Goal: Information Seeking & Learning: Compare options

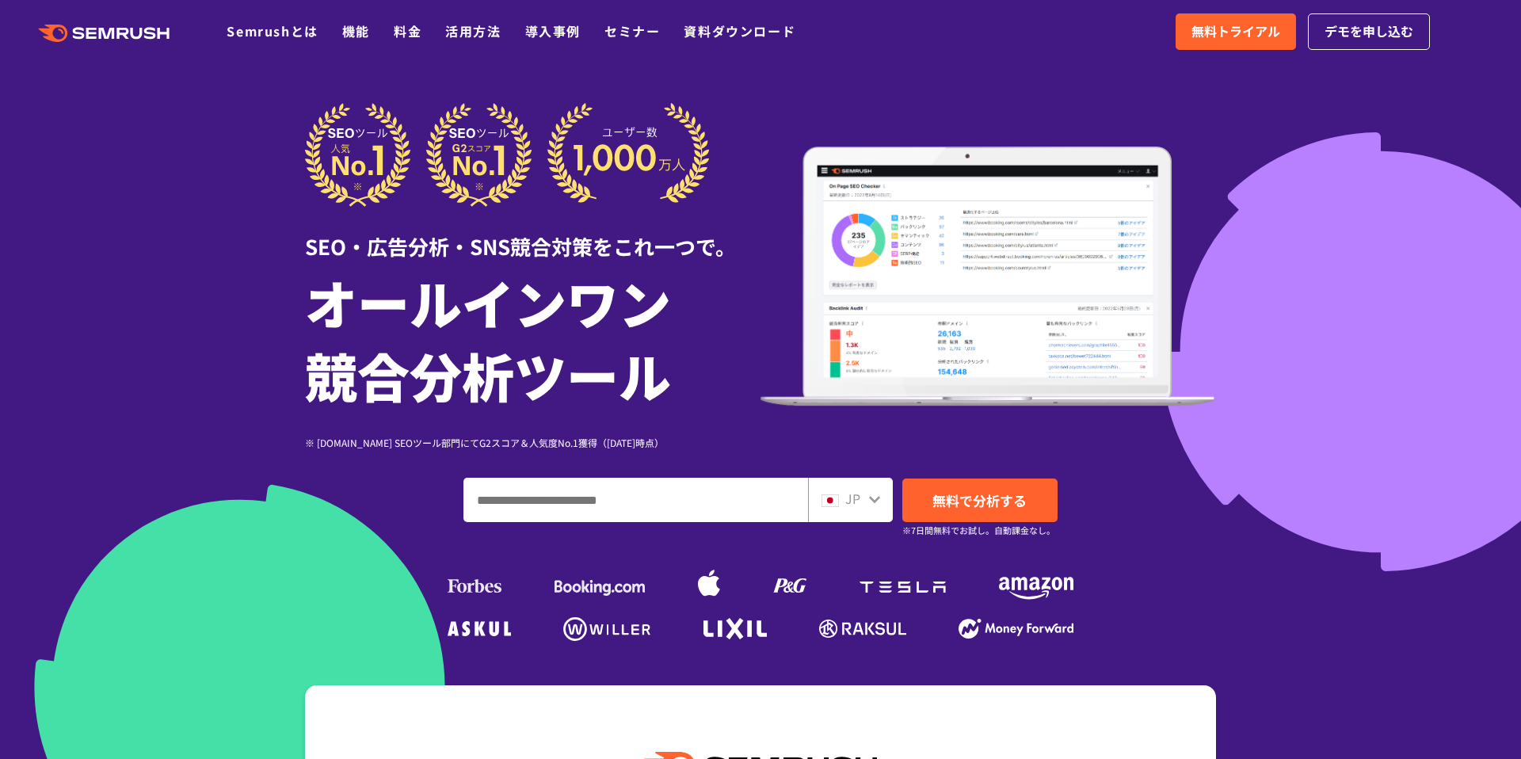
click at [393, 36] on ul "Semrushとは 機能 料金 活用方法 導入事例 セミナー 資料ダウンロード" at bounding box center [523, 31] width 593 height 21
click at [395, 35] on link "料金" at bounding box center [408, 30] width 28 height 19
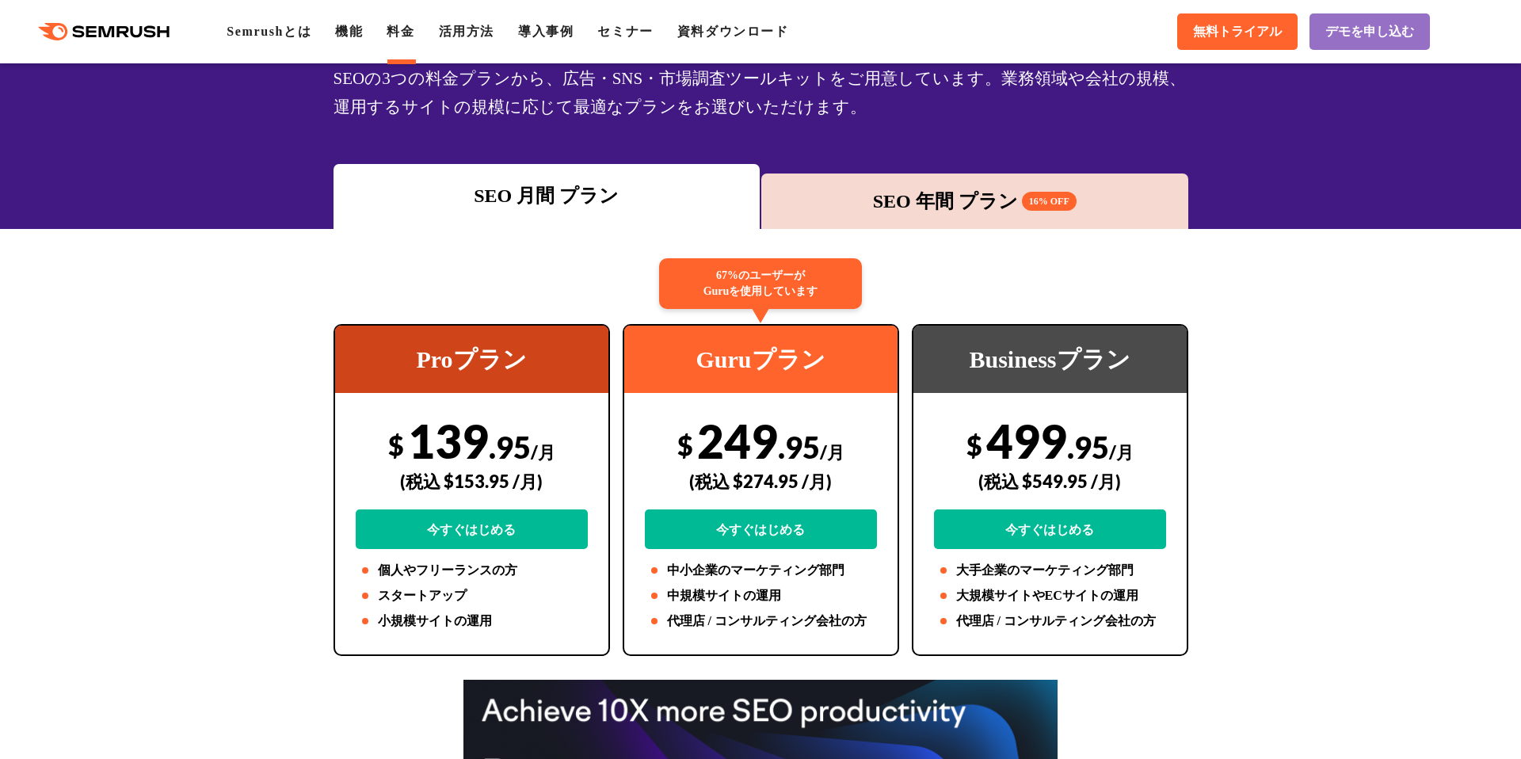
scroll to position [133, 0]
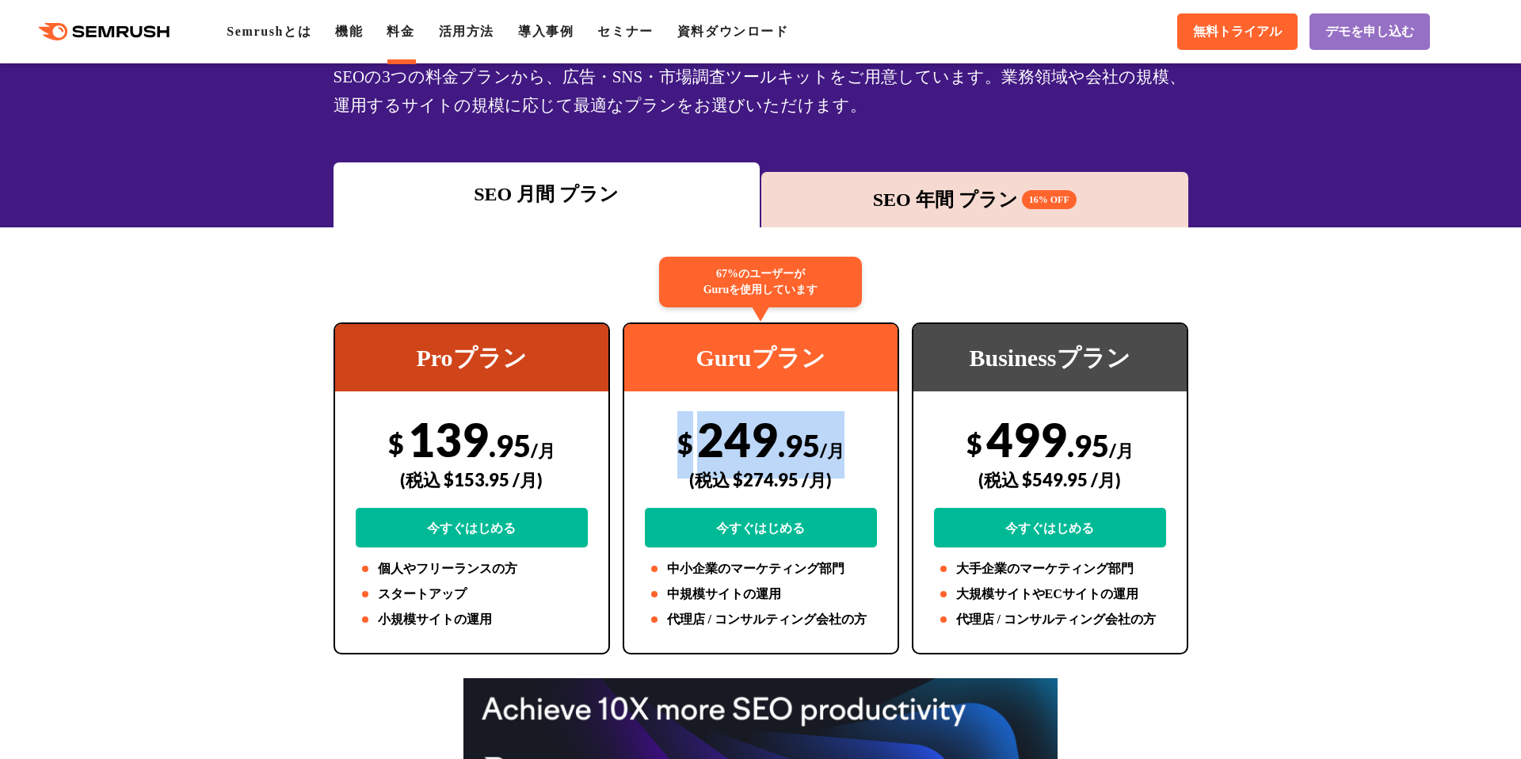
drag, startPoint x: 674, startPoint y: 447, endPoint x: 835, endPoint y: 450, distance: 160.9
click at [835, 450] on div "$ 249 .95 /月 (税込 $274.95 /月) 今すぐはじめる" at bounding box center [761, 479] width 232 height 136
click at [836, 484] on div "(税込 $274.95 /月)" at bounding box center [761, 480] width 232 height 56
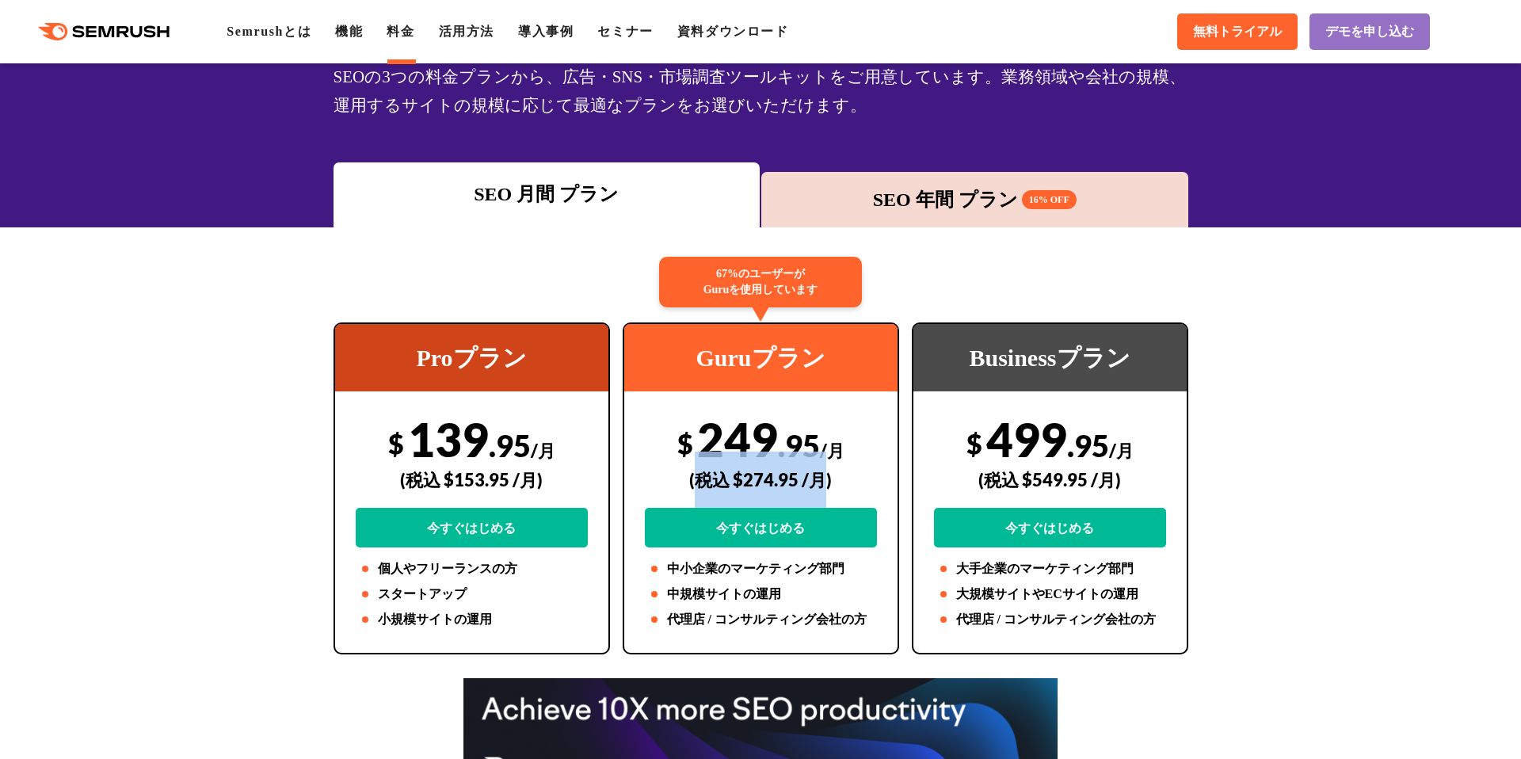
drag, startPoint x: 824, startPoint y: 482, endPoint x: 700, endPoint y: 486, distance: 123.6
click at [700, 486] on div "(税込 $274.95 /月)" at bounding box center [761, 480] width 232 height 56
copy div "税込 $274.95 /月"
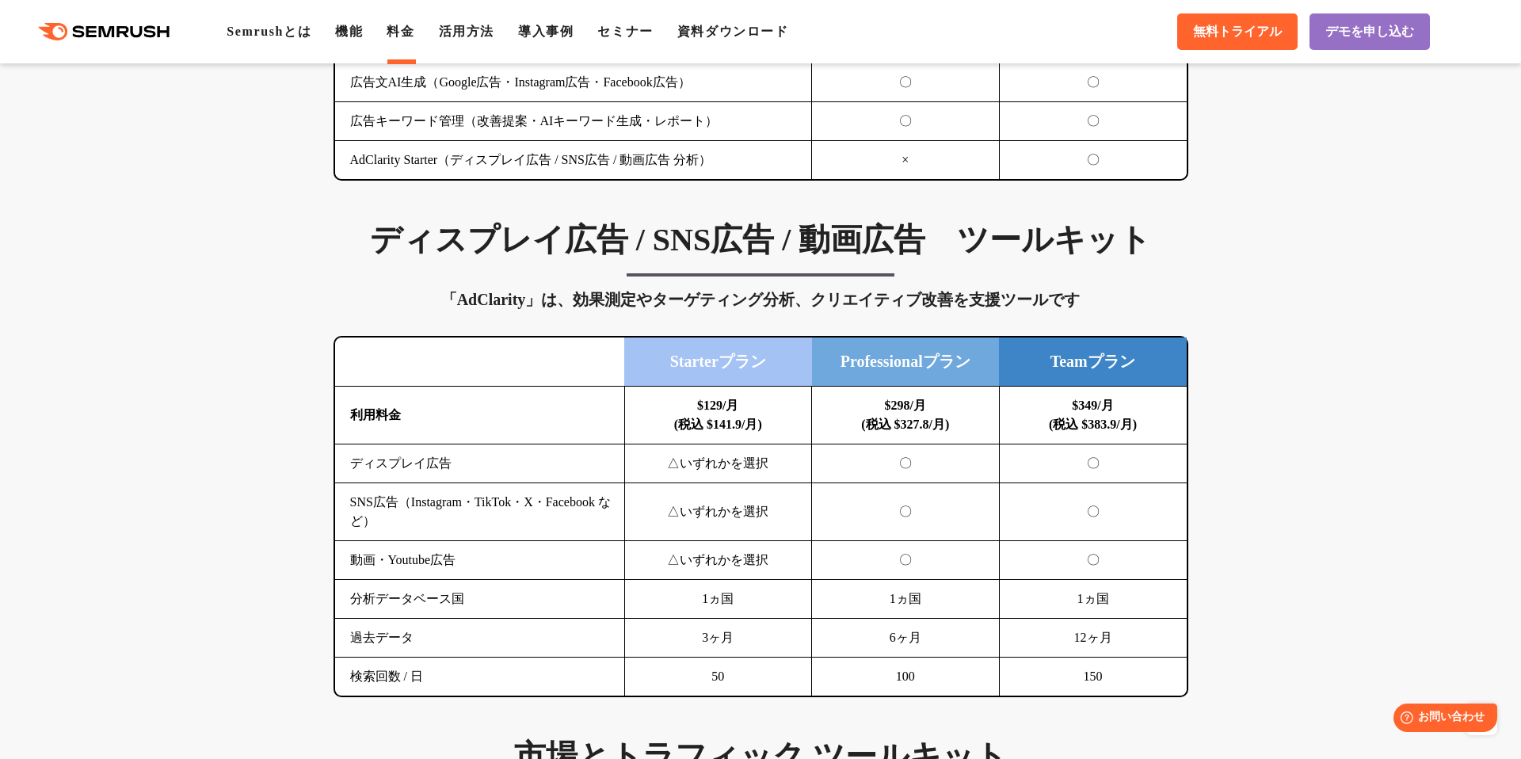
scroll to position [1957, 0]
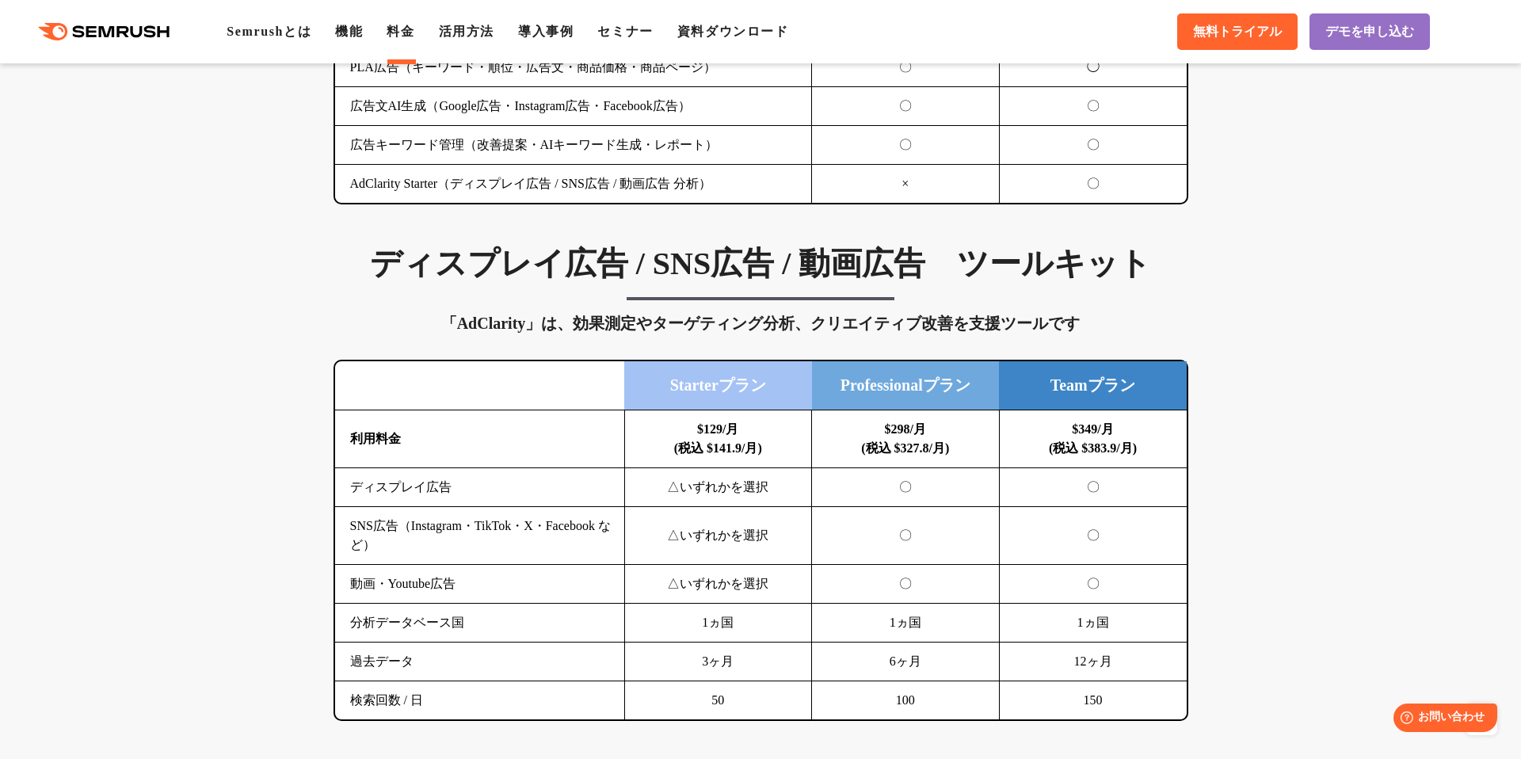
click at [139, 46] on div ".cls {fill: #FF642D;} .cls {fill: #FF642D;} Semrushとは 機能 料金 活用方法 導入事例 セミナー 資料ダウ…" at bounding box center [760, 32] width 1521 height 48
click at [147, 25] on icon ".cls {fill: #FF642D;}" at bounding box center [105, 31] width 179 height 17
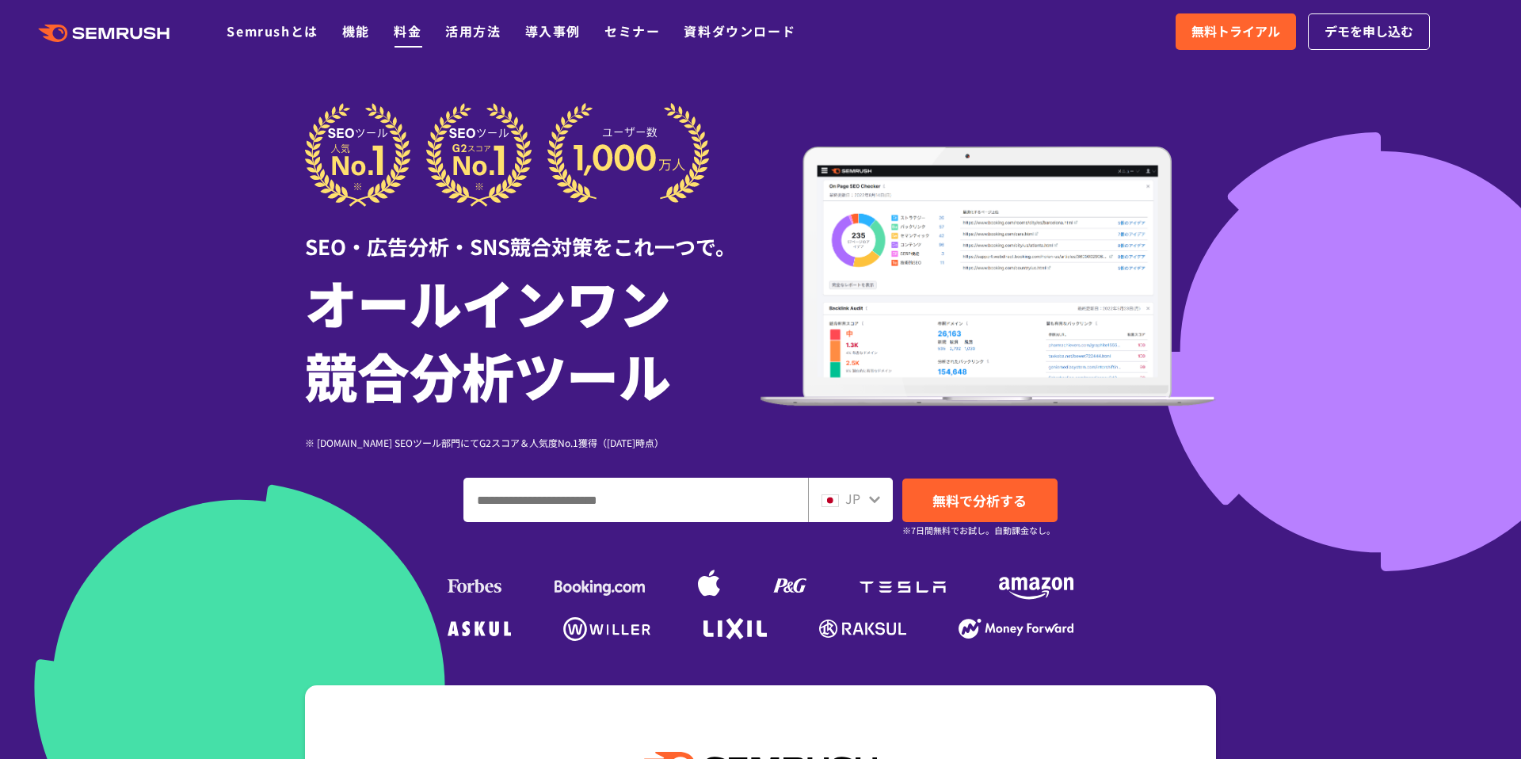
click at [402, 29] on link "料金" at bounding box center [408, 30] width 28 height 19
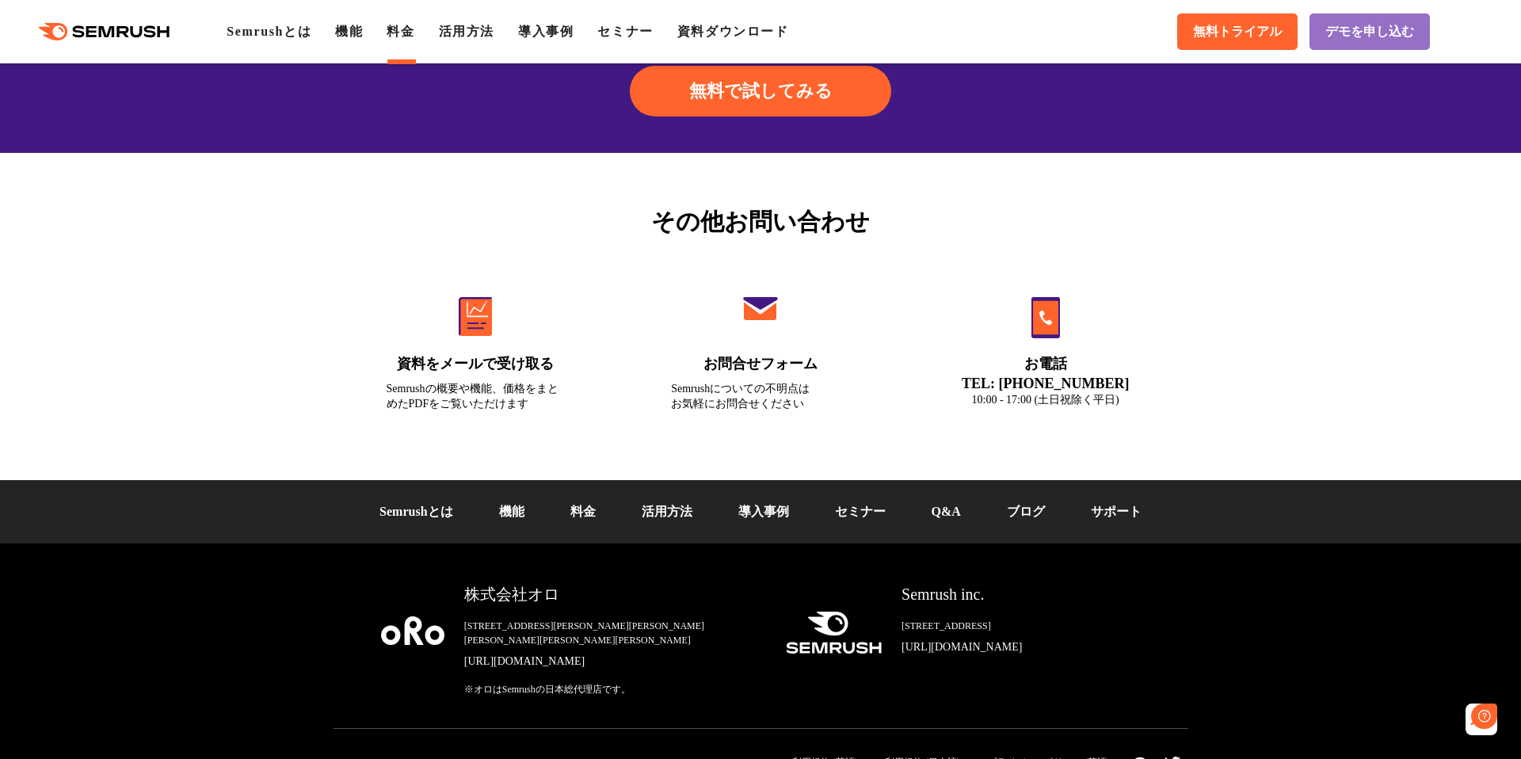
scroll to position [5302, 0]
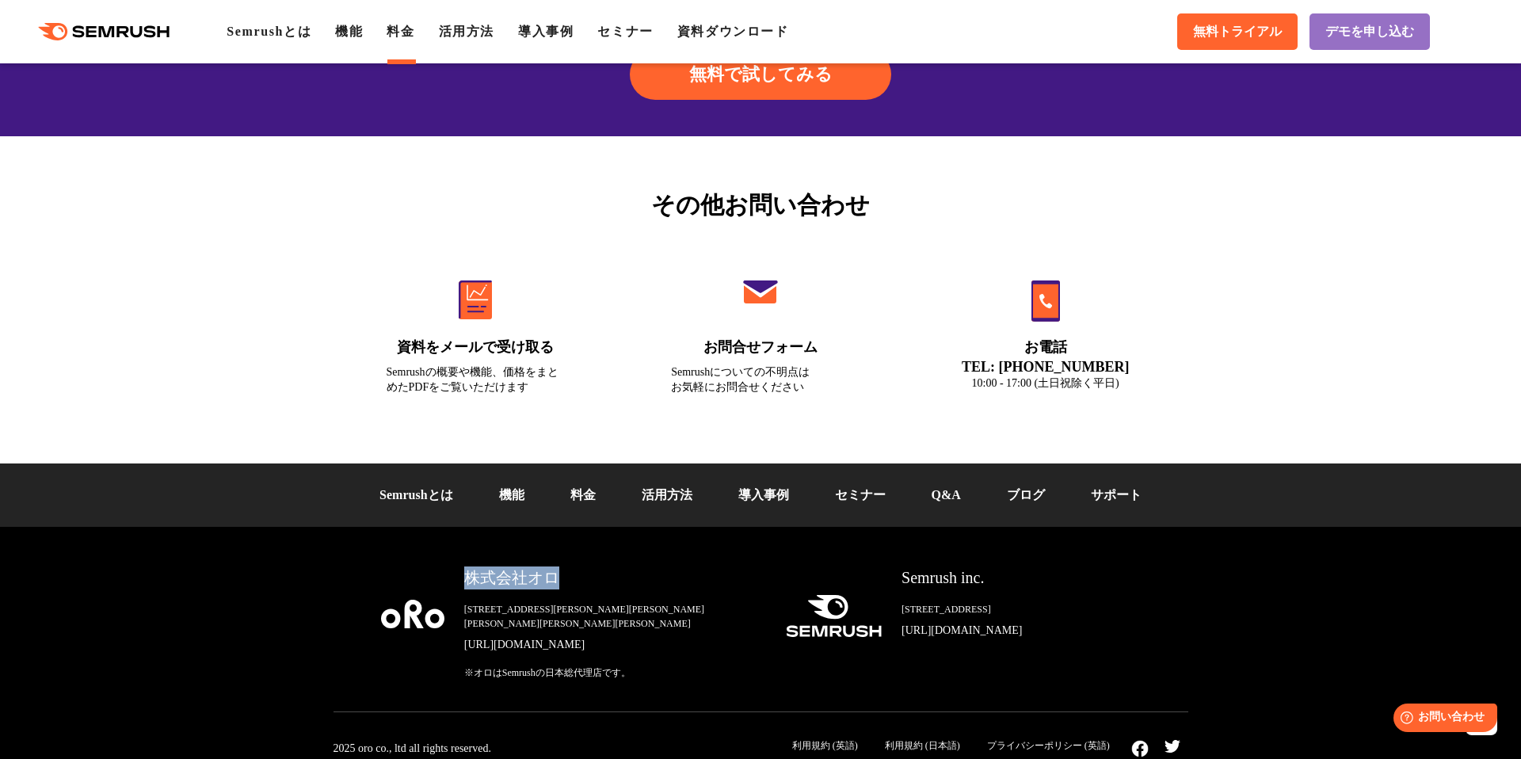
drag, startPoint x: 465, startPoint y: 578, endPoint x: 557, endPoint y: 576, distance: 91.9
click at [557, 576] on div "株式会社オロ" at bounding box center [612, 577] width 296 height 23
copy div "株式会社オロ"
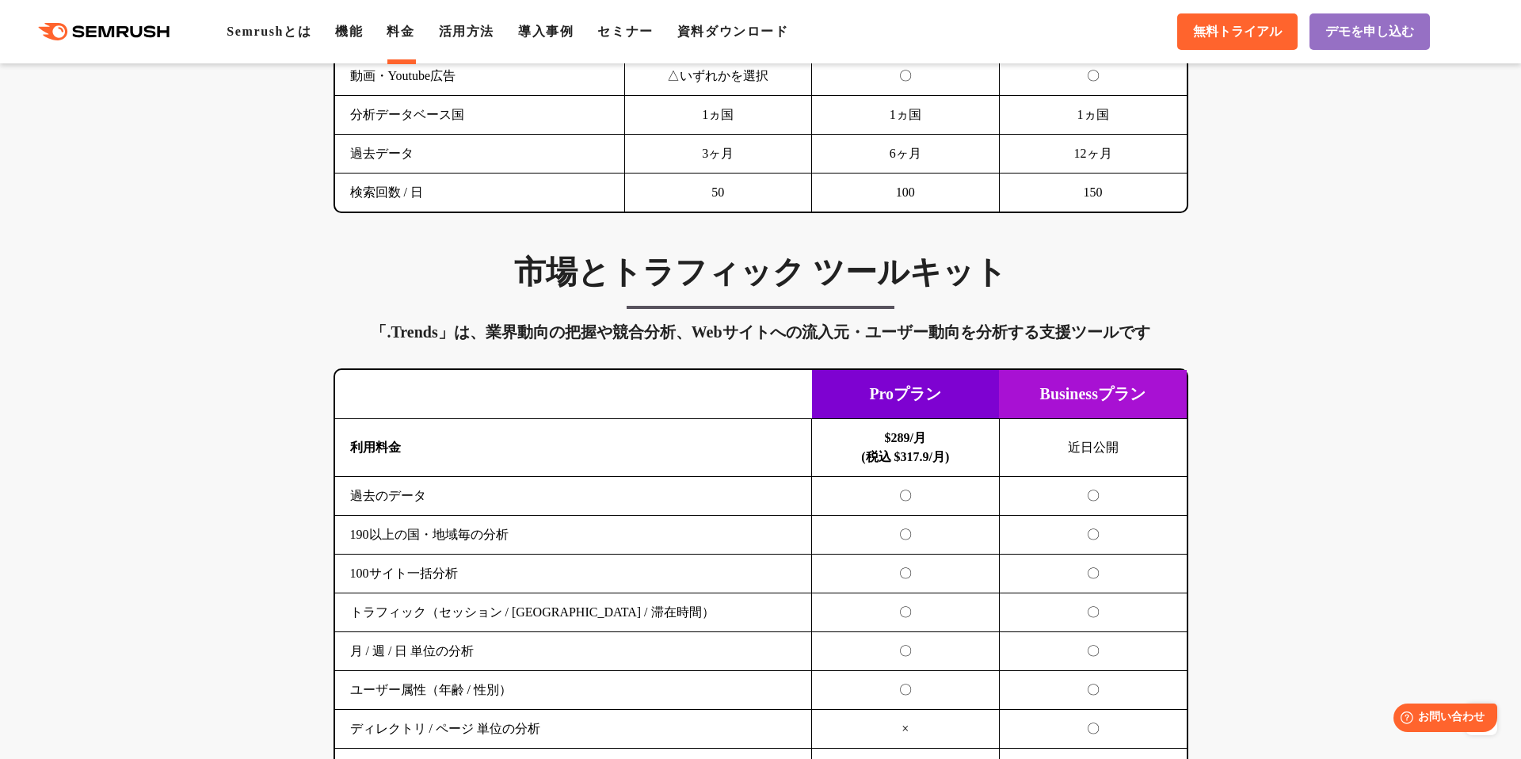
scroll to position [2448, 0]
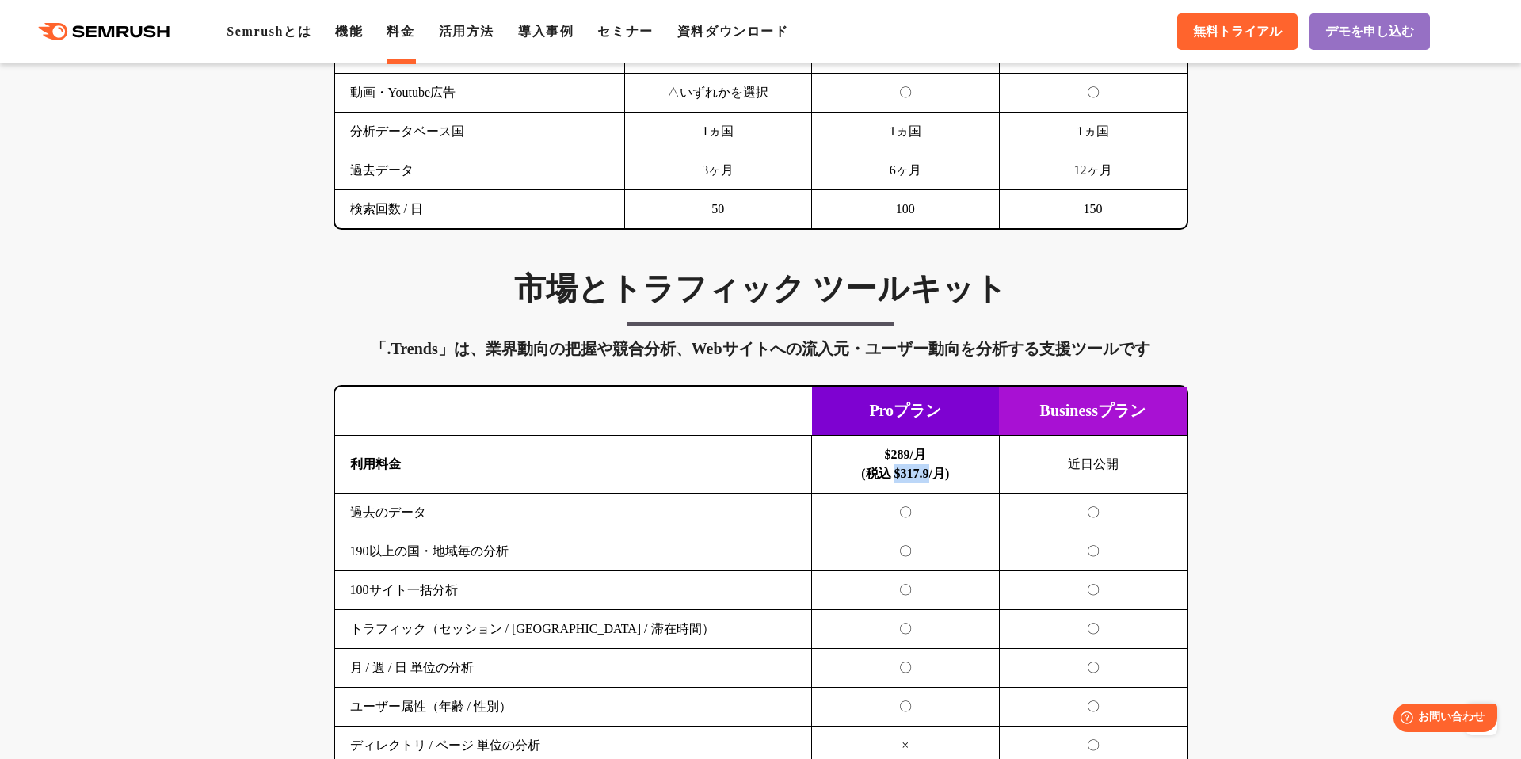
drag, startPoint x: 900, startPoint y: 474, endPoint x: 931, endPoint y: 473, distance: 30.9
click at [931, 473] on b "$289/月 (税込 $317.9/月)" at bounding box center [905, 464] width 88 height 32
copy b "$317.9"
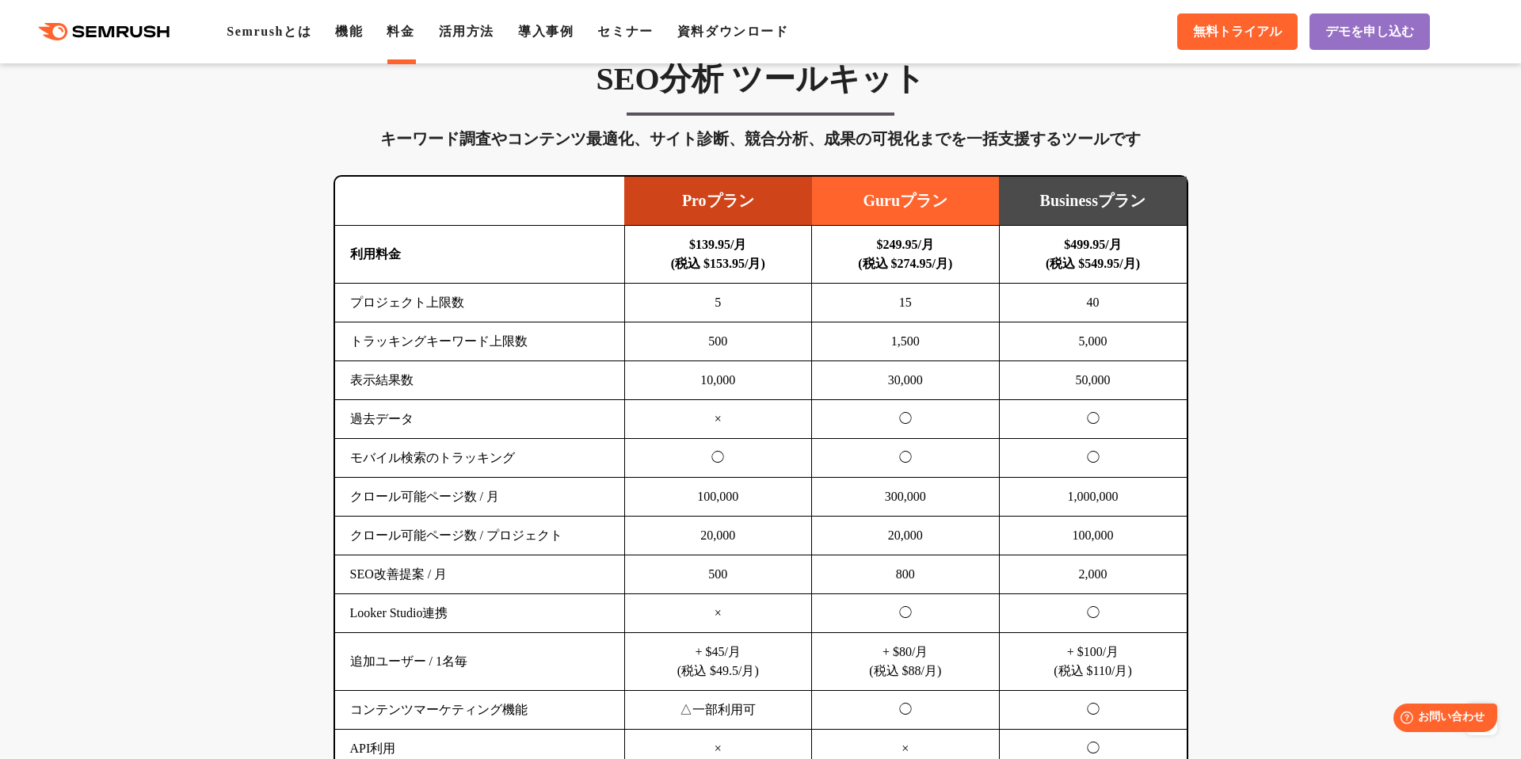
scroll to position [914, 0]
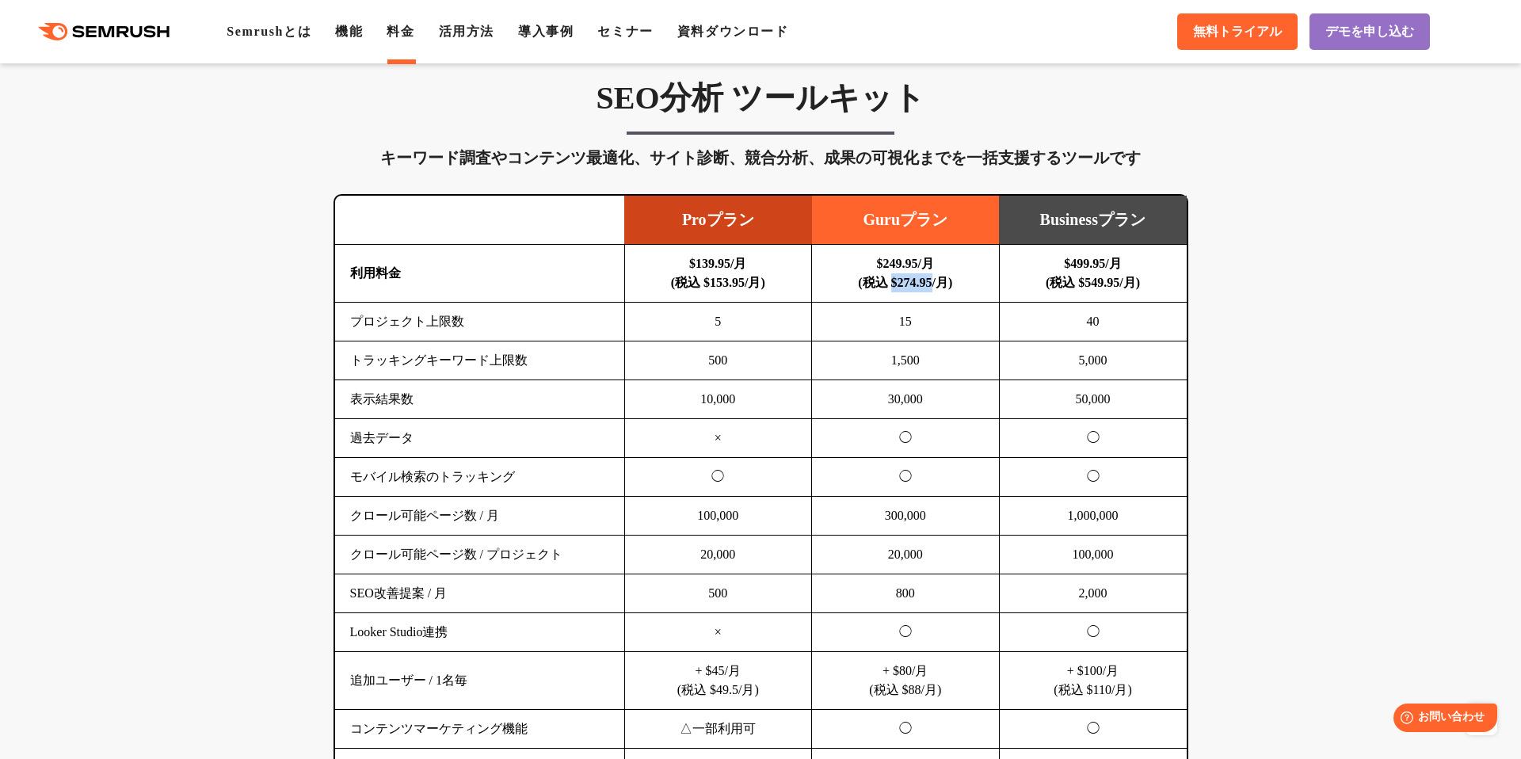
drag, startPoint x: 884, startPoint y: 283, endPoint x: 941, endPoint y: 283, distance: 57.0
click at [941, 283] on b "$249.95/月 (税込 $274.95/月)" at bounding box center [905, 273] width 94 height 32
copy b "$274.95"
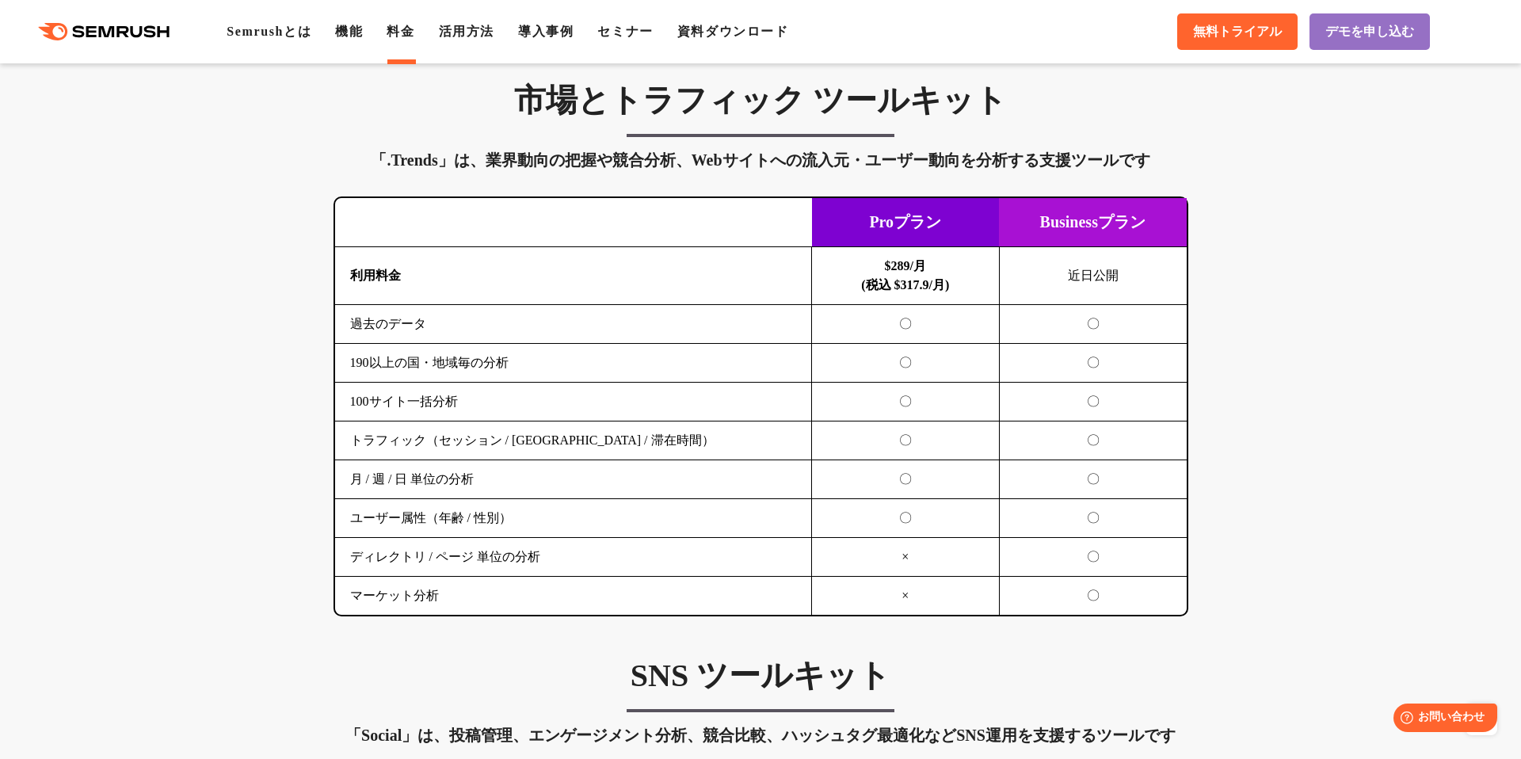
scroll to position [2636, 0]
click at [893, 291] on b "$289/月 (税込 $317.9/月)" at bounding box center [905, 276] width 88 height 32
drag, startPoint x: 895, startPoint y: 289, endPoint x: 932, endPoint y: 285, distance: 37.4
click at [932, 285] on b "$289/月 (税込 $317.9/月)" at bounding box center [905, 276] width 88 height 32
copy b "317.9"
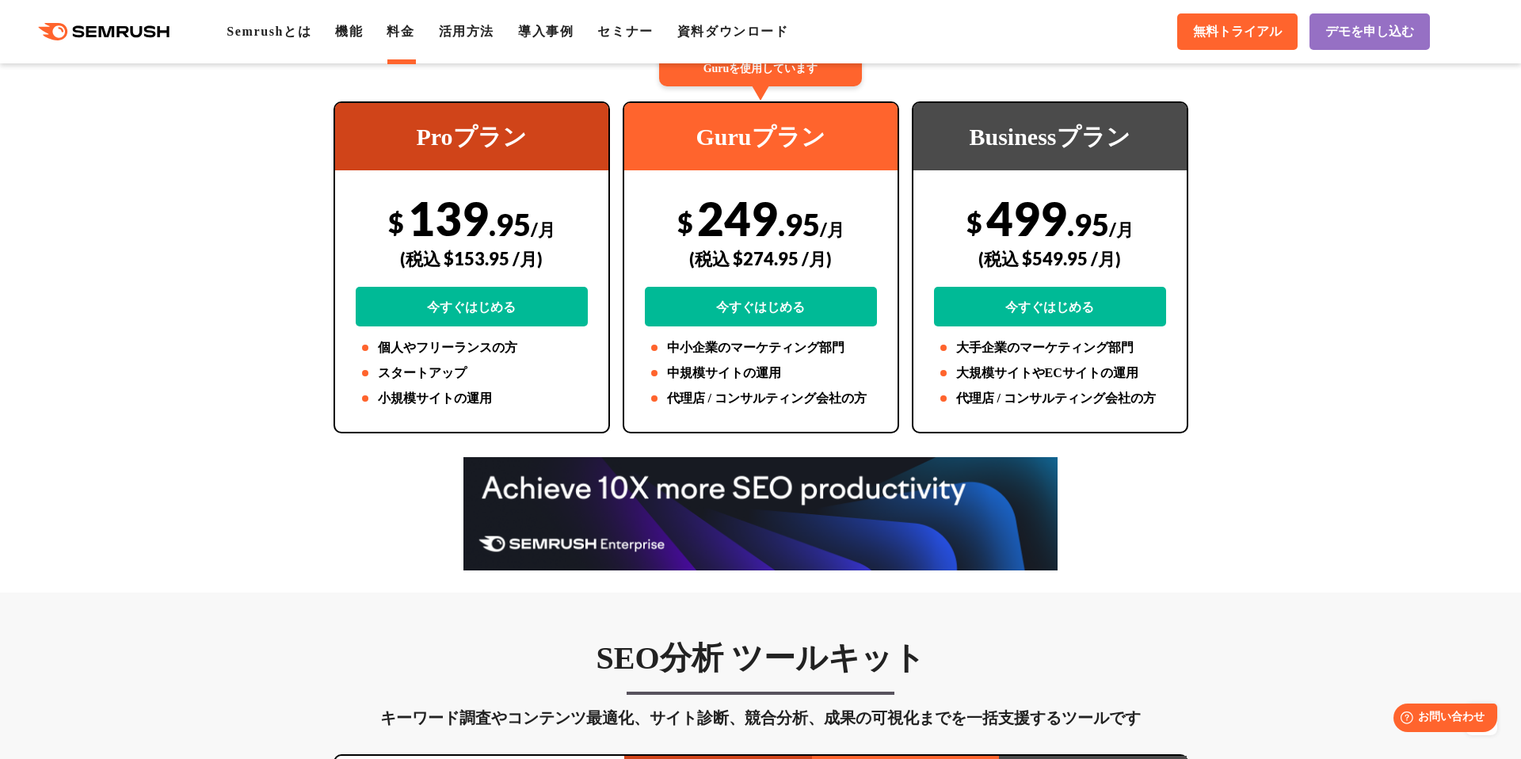
scroll to position [307, 0]
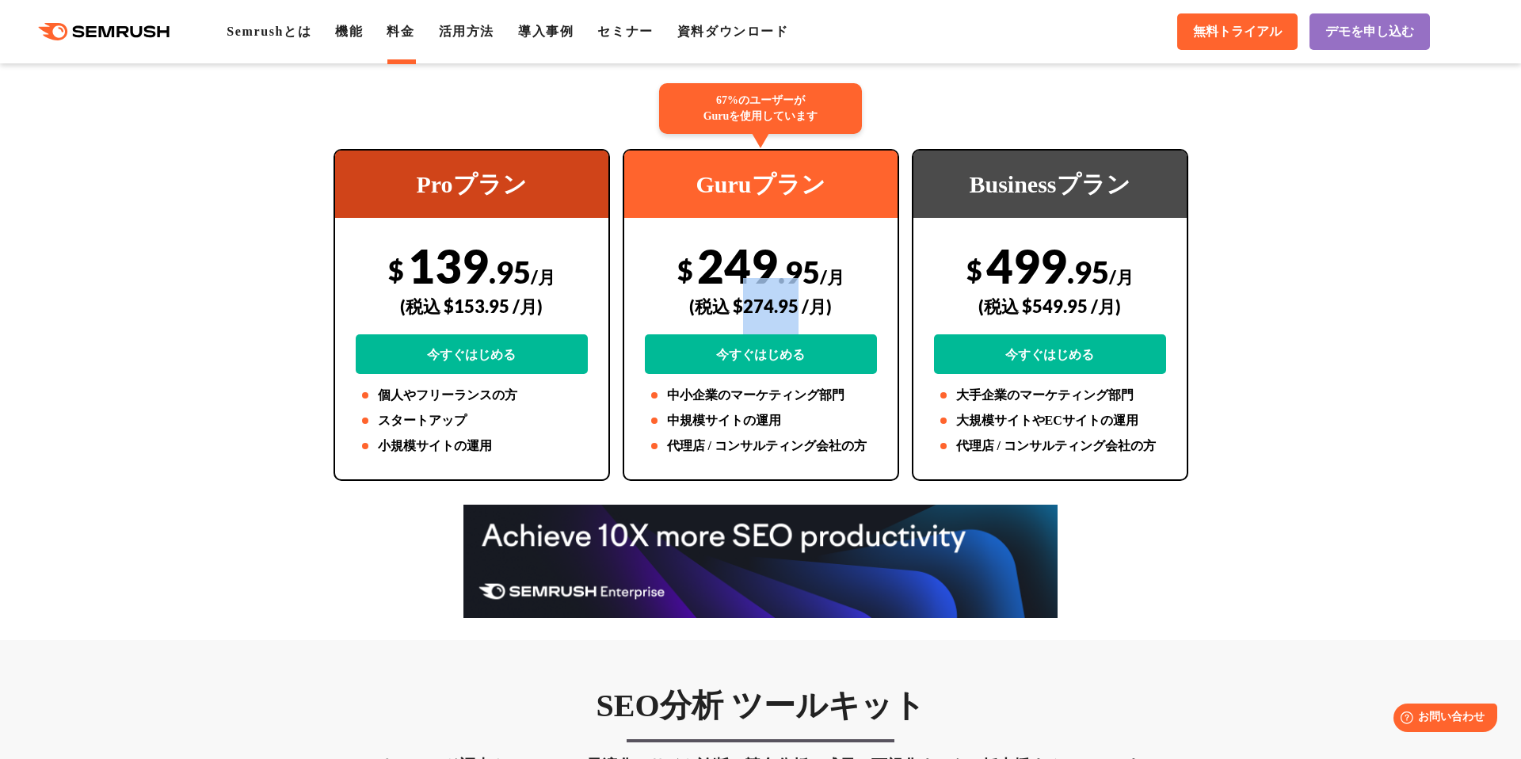
drag, startPoint x: 745, startPoint y: 304, endPoint x: 795, endPoint y: 304, distance: 49.9
click at [795, 304] on div "(税込 $274.95 /月)" at bounding box center [761, 306] width 232 height 56
copy div "274.95"
